Goal: Information Seeking & Learning: Learn about a topic

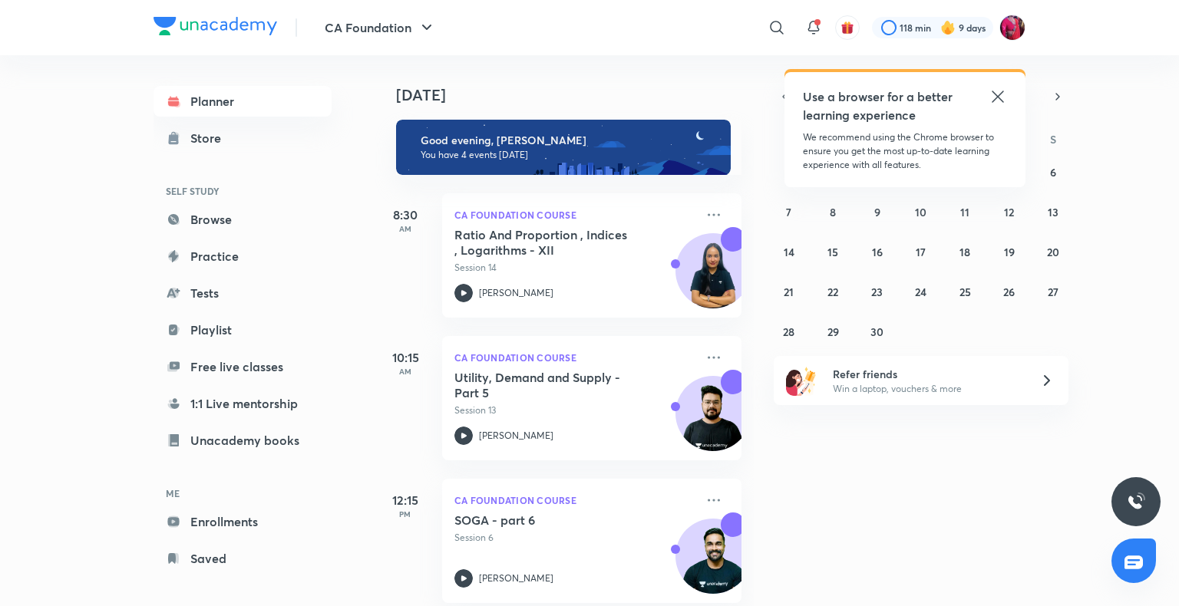
click at [998, 94] on icon at bounding box center [997, 96] width 18 height 18
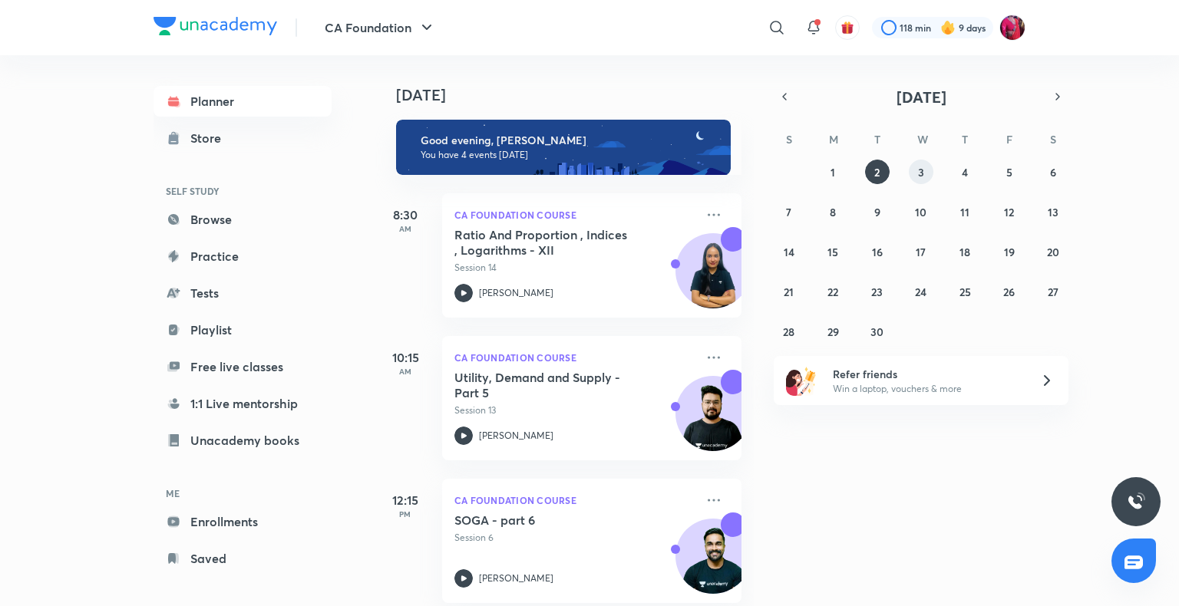
click at [917, 179] on button "3" at bounding box center [921, 172] width 25 height 25
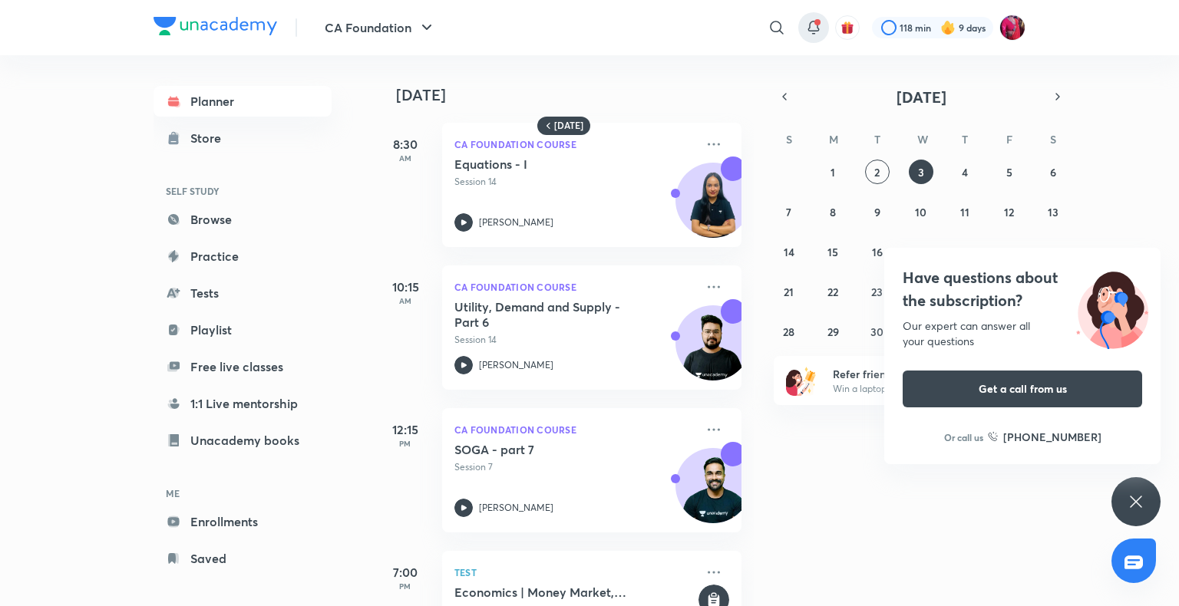
click at [813, 26] on icon at bounding box center [813, 27] width 18 height 18
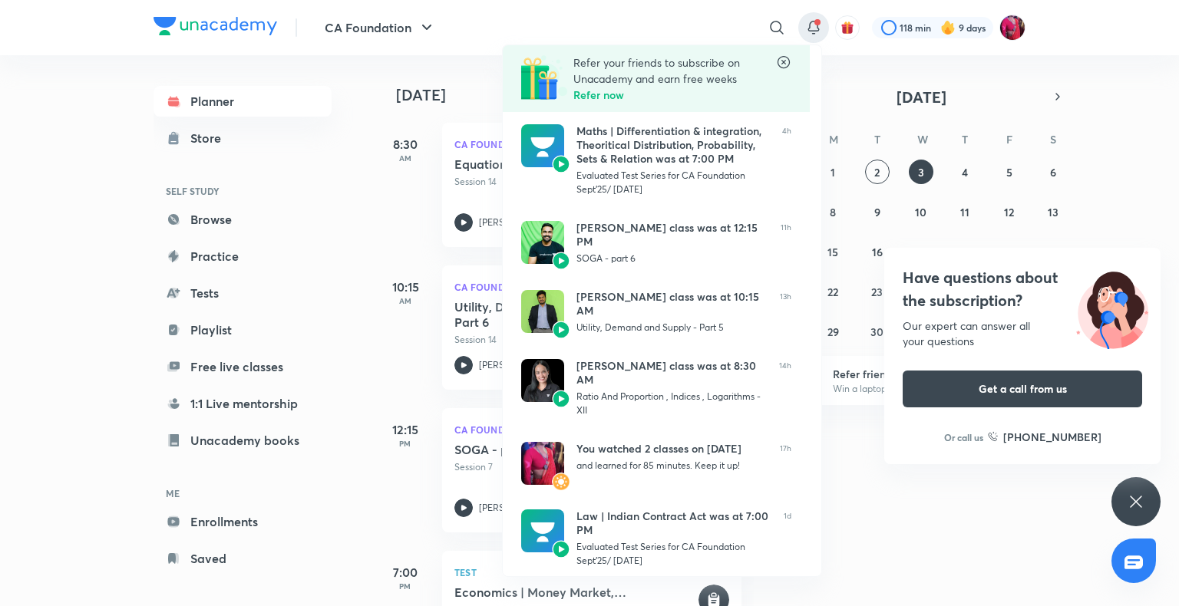
click at [371, 216] on div at bounding box center [589, 303] width 1179 height 606
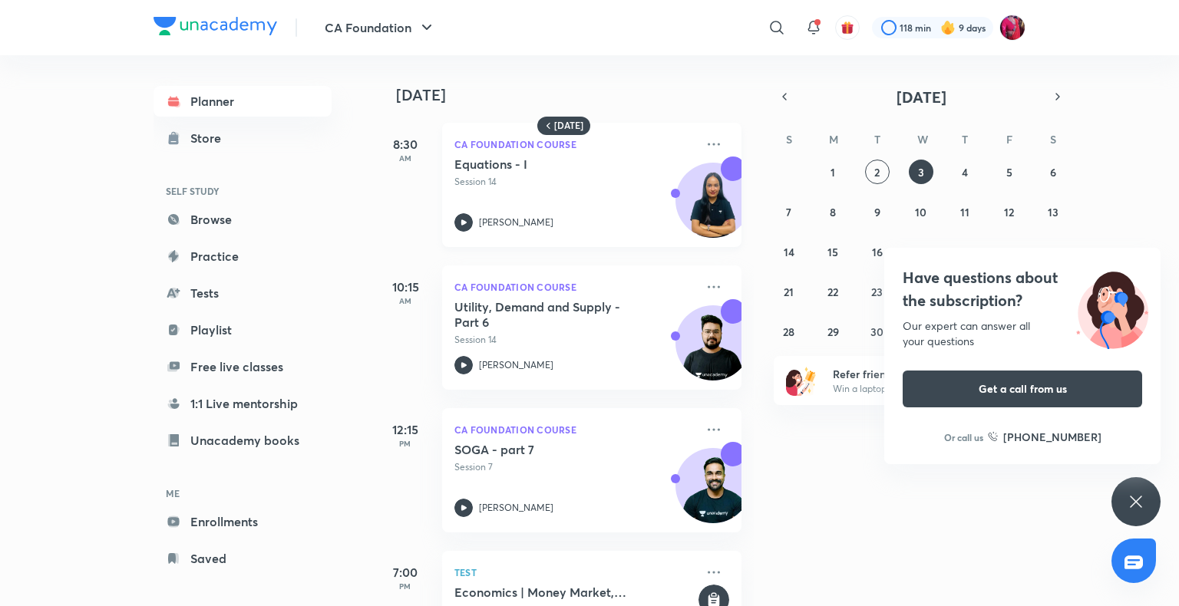
click at [463, 223] on icon at bounding box center [463, 221] width 5 height 5
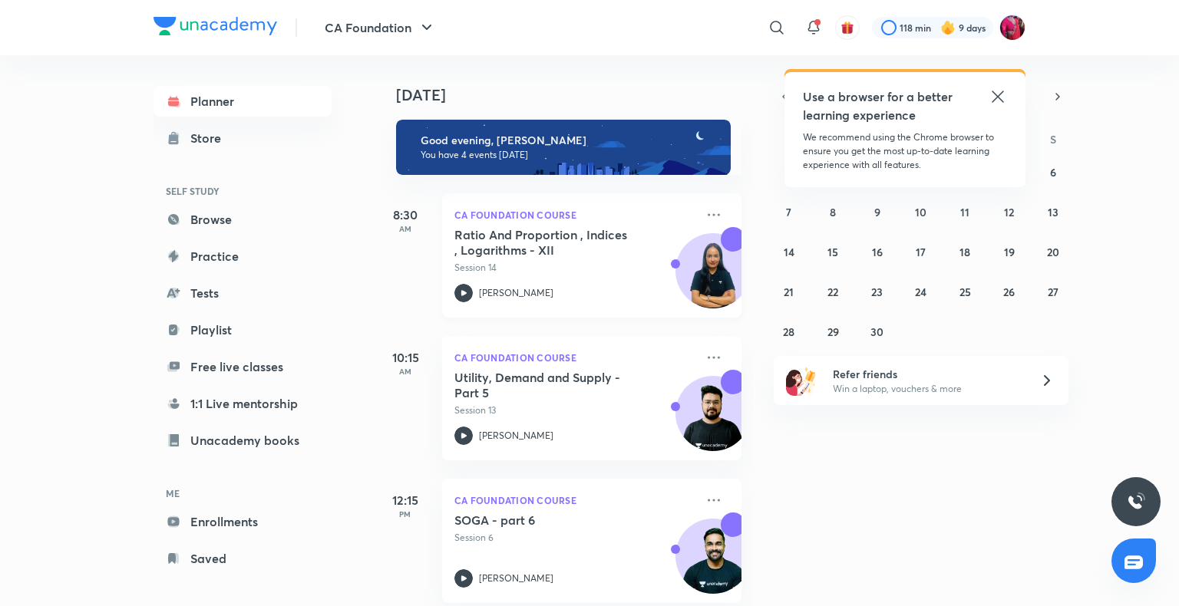
click at [465, 289] on icon at bounding box center [463, 293] width 18 height 18
